Goal: Transaction & Acquisition: Purchase product/service

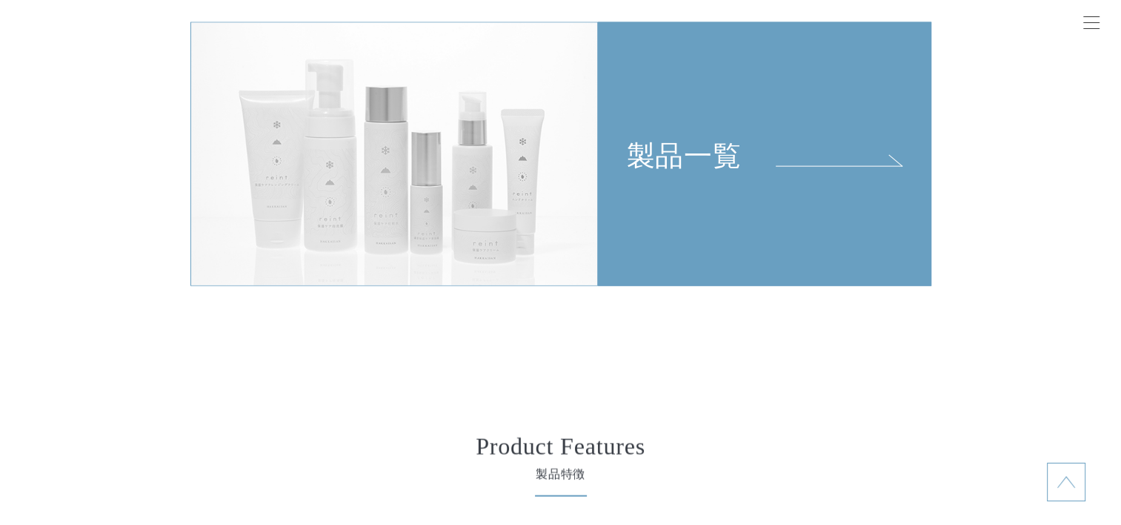
scroll to position [3335, 0]
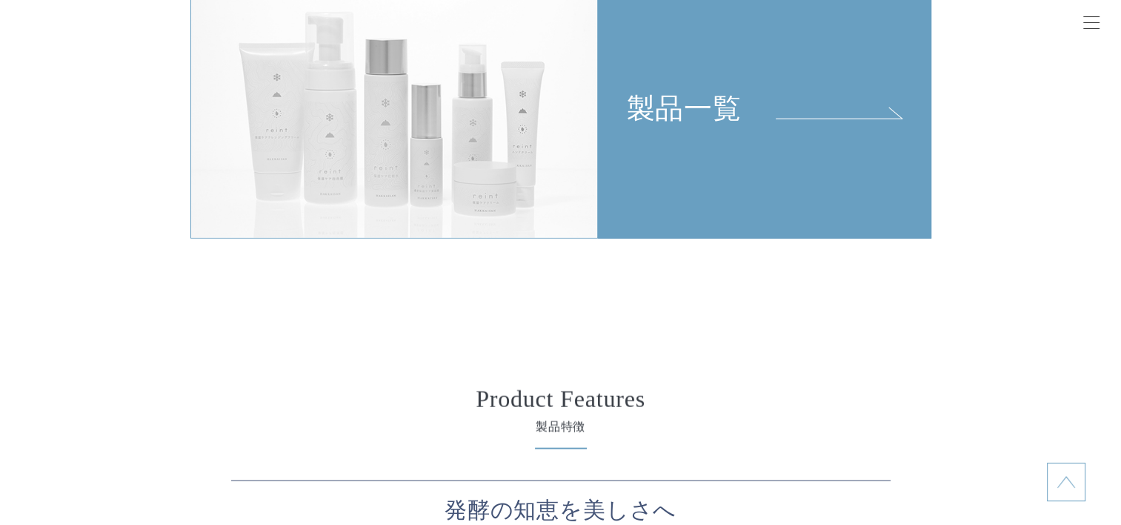
click at [694, 173] on link "製品一覧" at bounding box center [765, 107] width 334 height 265
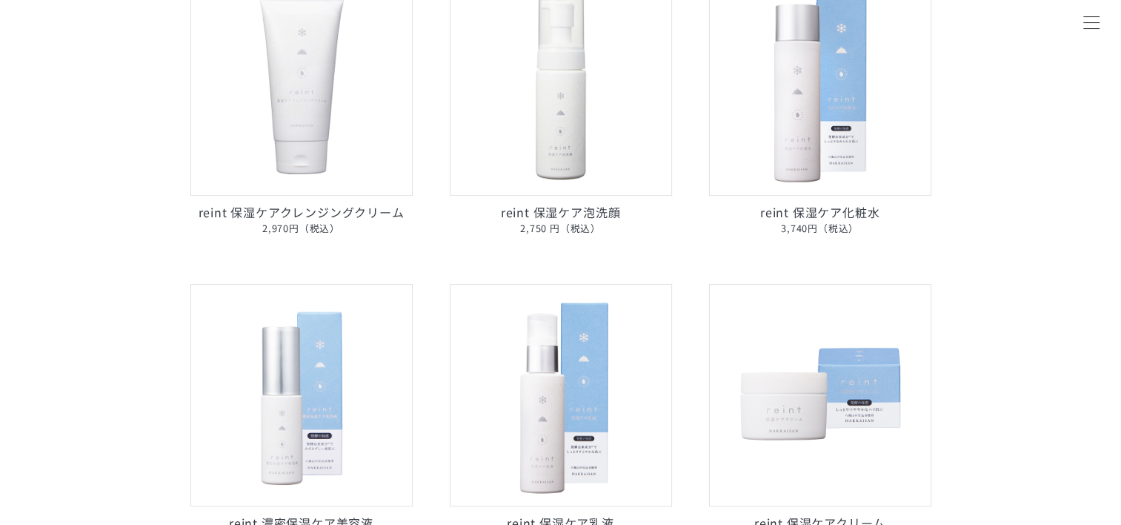
scroll to position [296, 0]
click at [803, 150] on img at bounding box center [820, 84] width 222 height 222
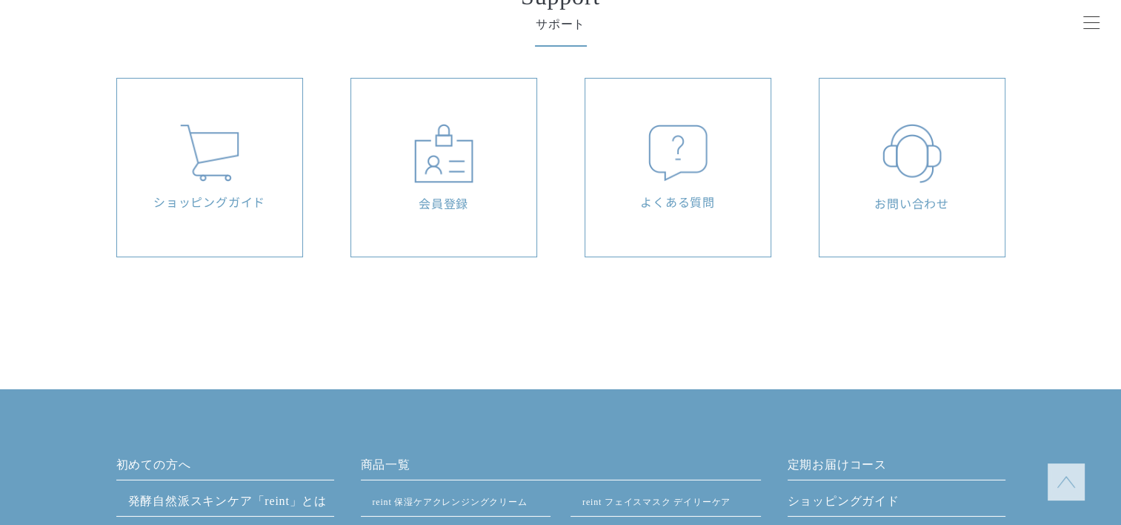
scroll to position [10006, 0]
